Goal: Information Seeking & Learning: Learn about a topic

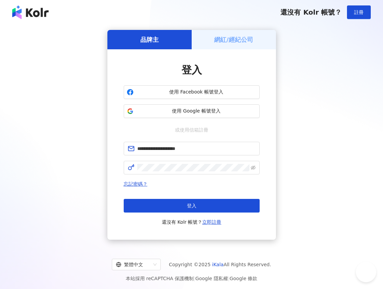
click at [182, 206] on button "登入" at bounding box center [192, 206] width 136 height 14
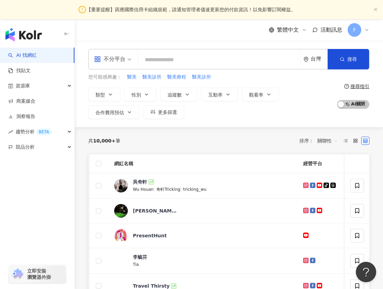
scroll to position [0, 0]
click at [45, 198] on div "button" at bounding box center [37, 176] width 75 height 45
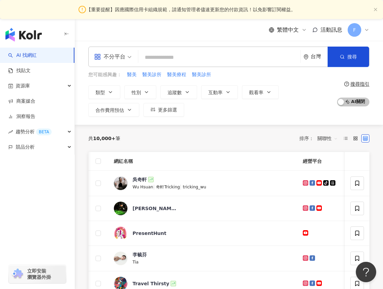
click at [49, 198] on div "button" at bounding box center [37, 176] width 75 height 45
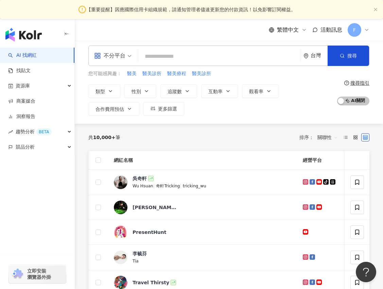
click at [175, 55] on input "search" at bounding box center [219, 56] width 157 height 13
paste input "**********"
type input "**********"
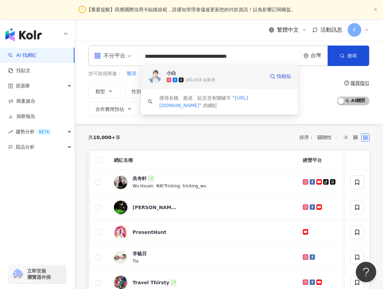
click at [191, 71] on span "小白" at bounding box center [215, 73] width 98 height 7
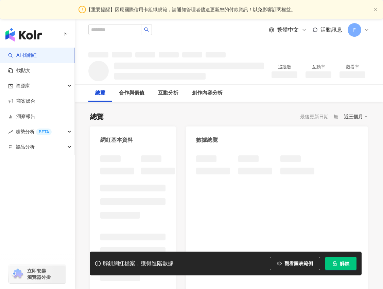
click at [349, 261] on button "解鎖" at bounding box center [340, 263] width 31 height 14
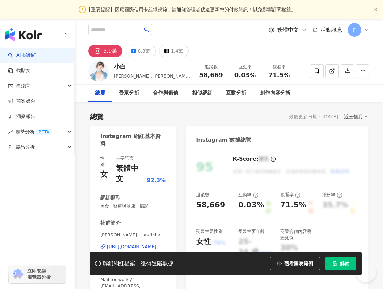
scroll to position [3, 0]
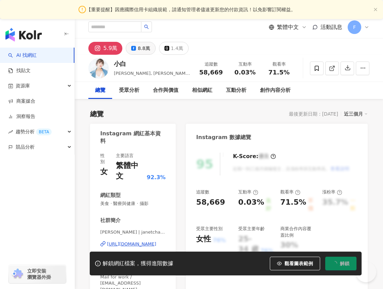
click at [141, 47] on div "8.8萬" at bounding box center [144, 48] width 12 height 10
